Goal: Check status

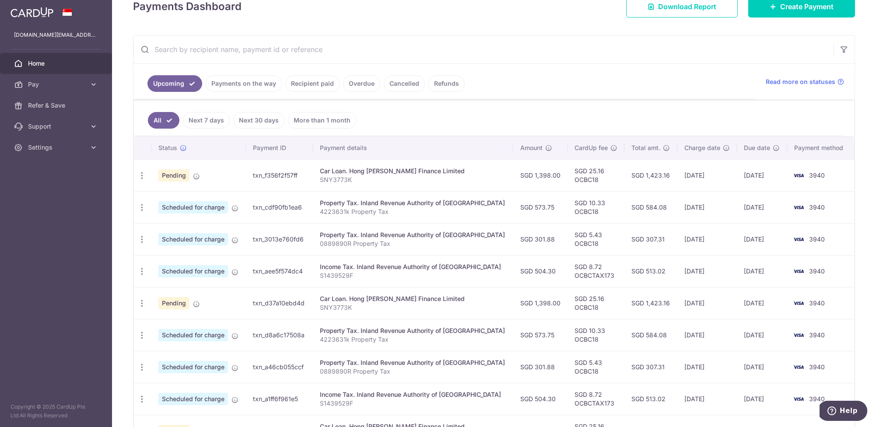
scroll to position [68, 0]
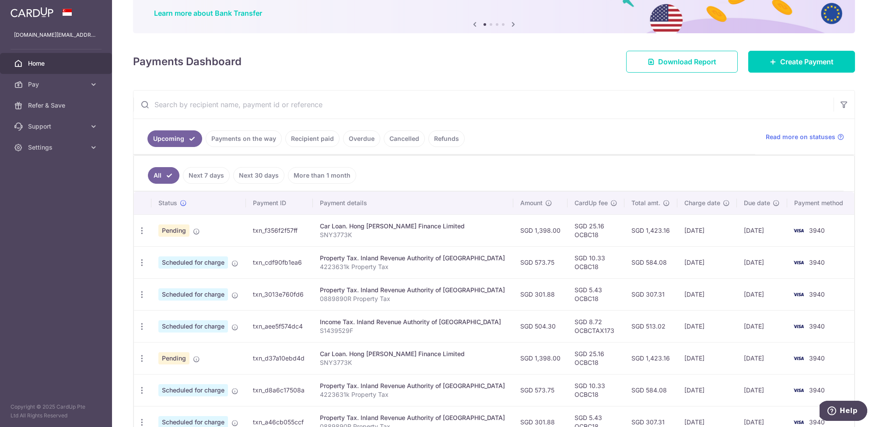
click at [255, 141] on link "Payments on the way" at bounding box center [244, 138] width 76 height 17
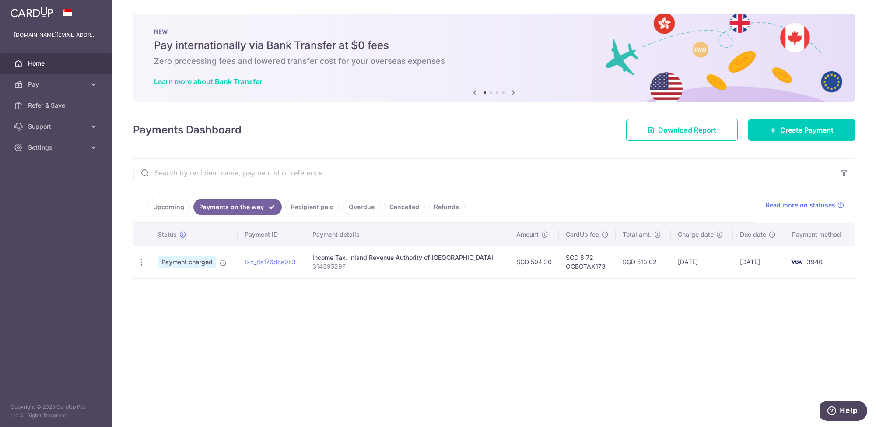
click at [318, 205] on link "Recipient paid" at bounding box center [312, 207] width 54 height 17
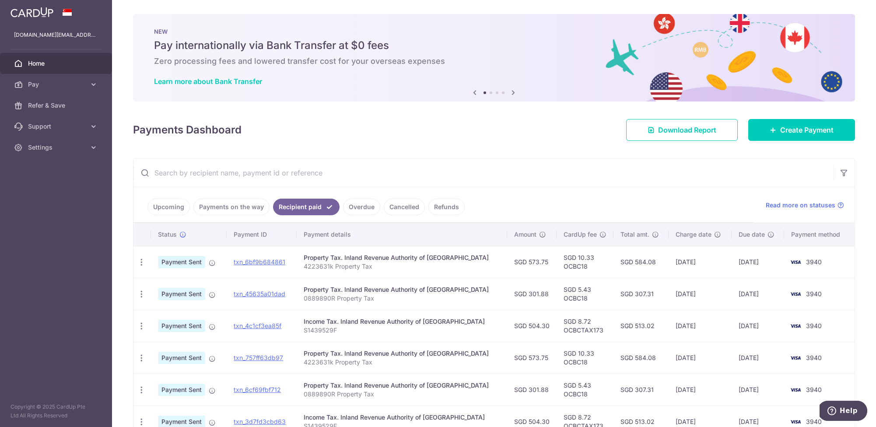
click at [350, 207] on link "Overdue" at bounding box center [361, 207] width 37 height 17
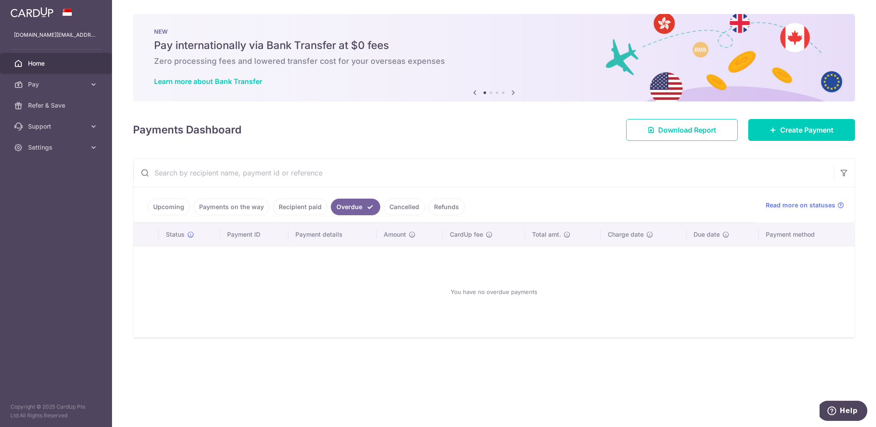
click at [405, 207] on link "Cancelled" at bounding box center [404, 207] width 41 height 17
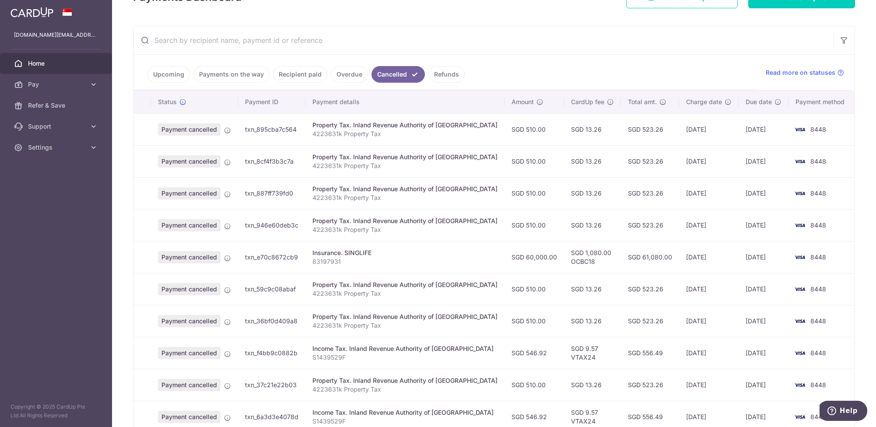
scroll to position [136, 0]
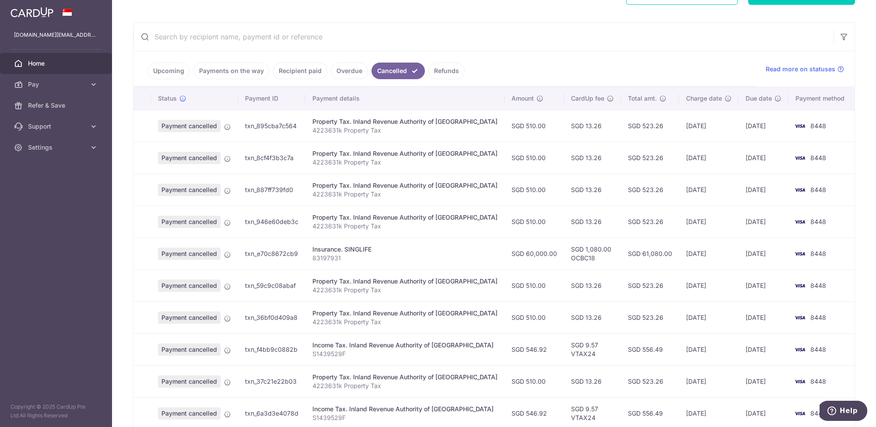
click at [39, 63] on span "Home" at bounding box center [57, 63] width 58 height 9
